Goal: Find specific page/section: Find specific page/section

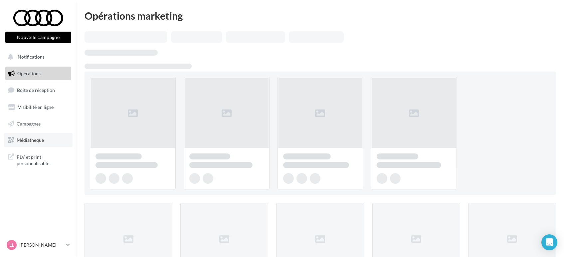
click at [31, 138] on span "Médiathèque" at bounding box center [30, 140] width 27 height 6
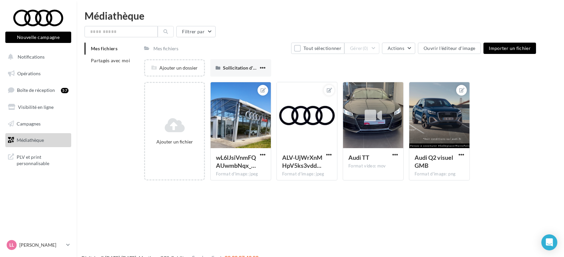
click at [105, 70] on div "Mes fichiers Partagés avec moi" at bounding box center [114, 57] width 60 height 29
click at [105, 64] on li "Partagés avec moi" at bounding box center [111, 61] width 54 height 12
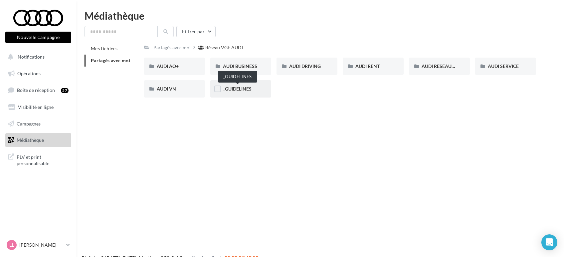
click at [245, 91] on span "_GUIDELINES" at bounding box center [237, 89] width 29 height 6
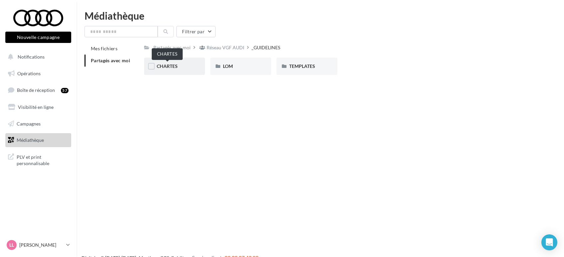
click at [177, 64] on span "CHARTES" at bounding box center [167, 66] width 21 height 6
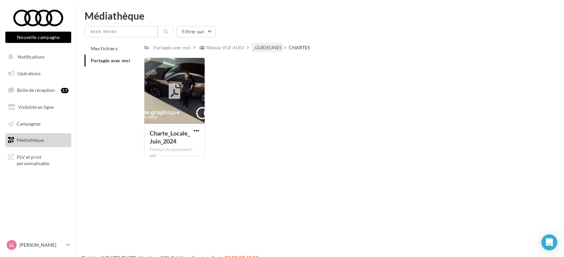
click at [268, 43] on div "_GUIDELINES" at bounding box center [266, 48] width 31 height 10
